Goal: Task Accomplishment & Management: Manage account settings

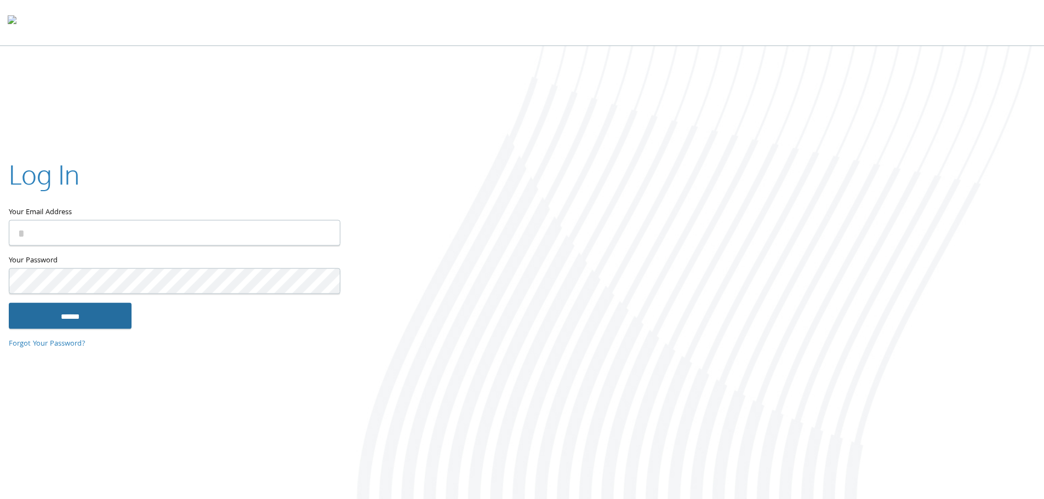
type input "**********"
click at [63, 315] on input "******" at bounding box center [70, 316] width 123 height 26
